Goal: Navigation & Orientation: Find specific page/section

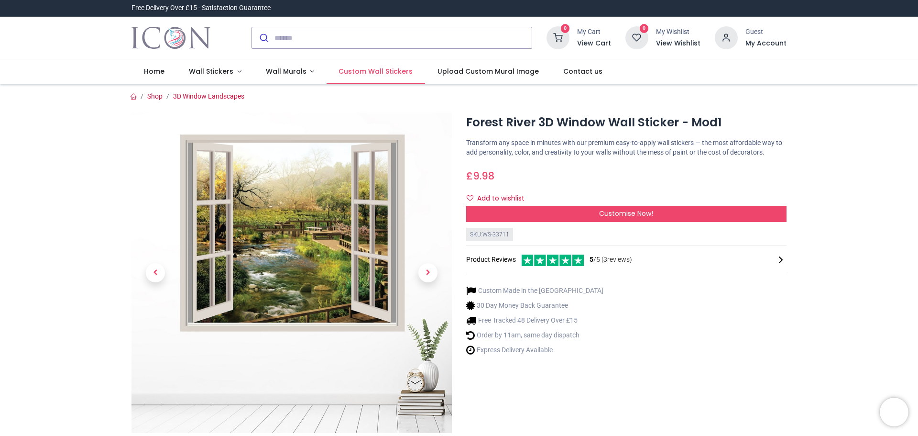
click at [388, 66] on link "Custom Wall Stickers" at bounding box center [376, 71] width 99 height 25
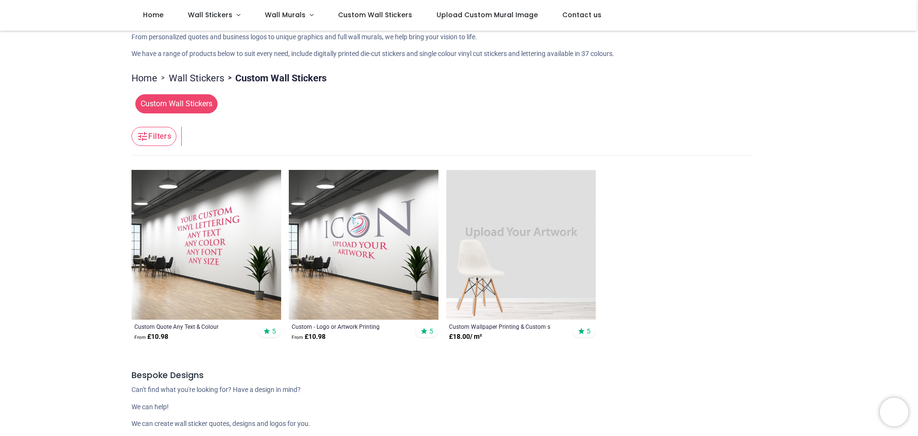
scroll to position [96, 0]
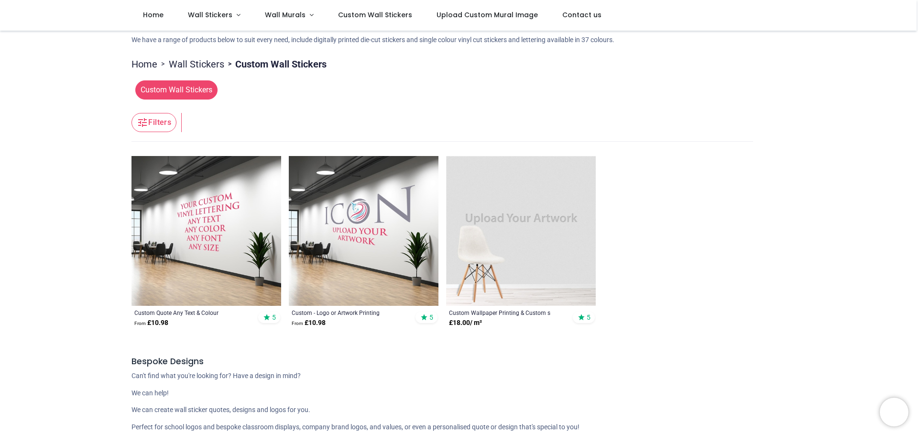
click at [176, 91] on span "Custom Wall Stickers" at bounding box center [176, 89] width 82 height 19
